Goal: Find specific page/section: Find specific page/section

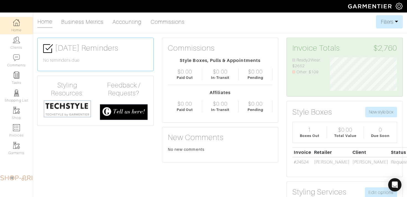
scroll to position [33, 75]
click at [24, 43] on link "Clients" at bounding box center [16, 42] width 33 height 17
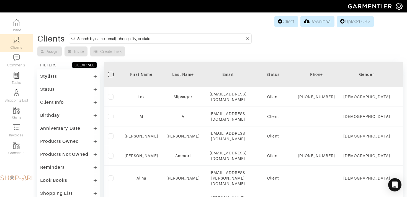
click at [92, 39] on input at bounding box center [161, 38] width 168 height 7
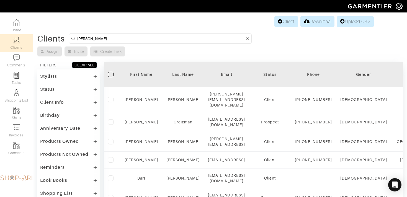
click at [90, 41] on input "ari rosmarin" at bounding box center [161, 38] width 168 height 7
type input "ari"
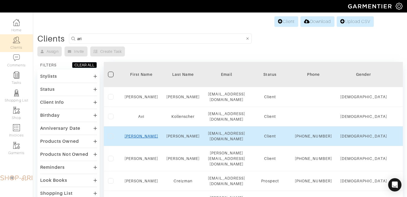
click at [142, 134] on link "Ari" at bounding box center [141, 136] width 33 height 4
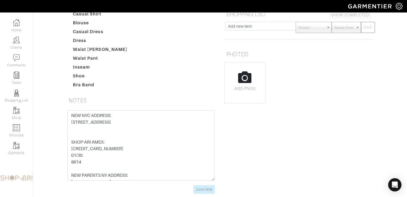
scroll to position [114, 0]
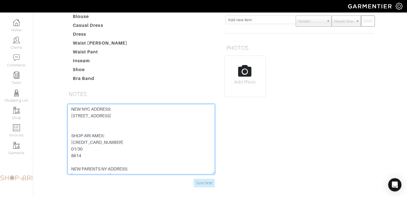
drag, startPoint x: 122, startPoint y: 155, endPoint x: 62, endPoint y: 156, distance: 60.3
click at [62, 156] on div "[PERSON_NAME] Overview Overview Measurements Product Library Invoices Wardrobe …" at bounding box center [203, 48] width 407 height 292
